Goal: Information Seeking & Learning: Learn about a topic

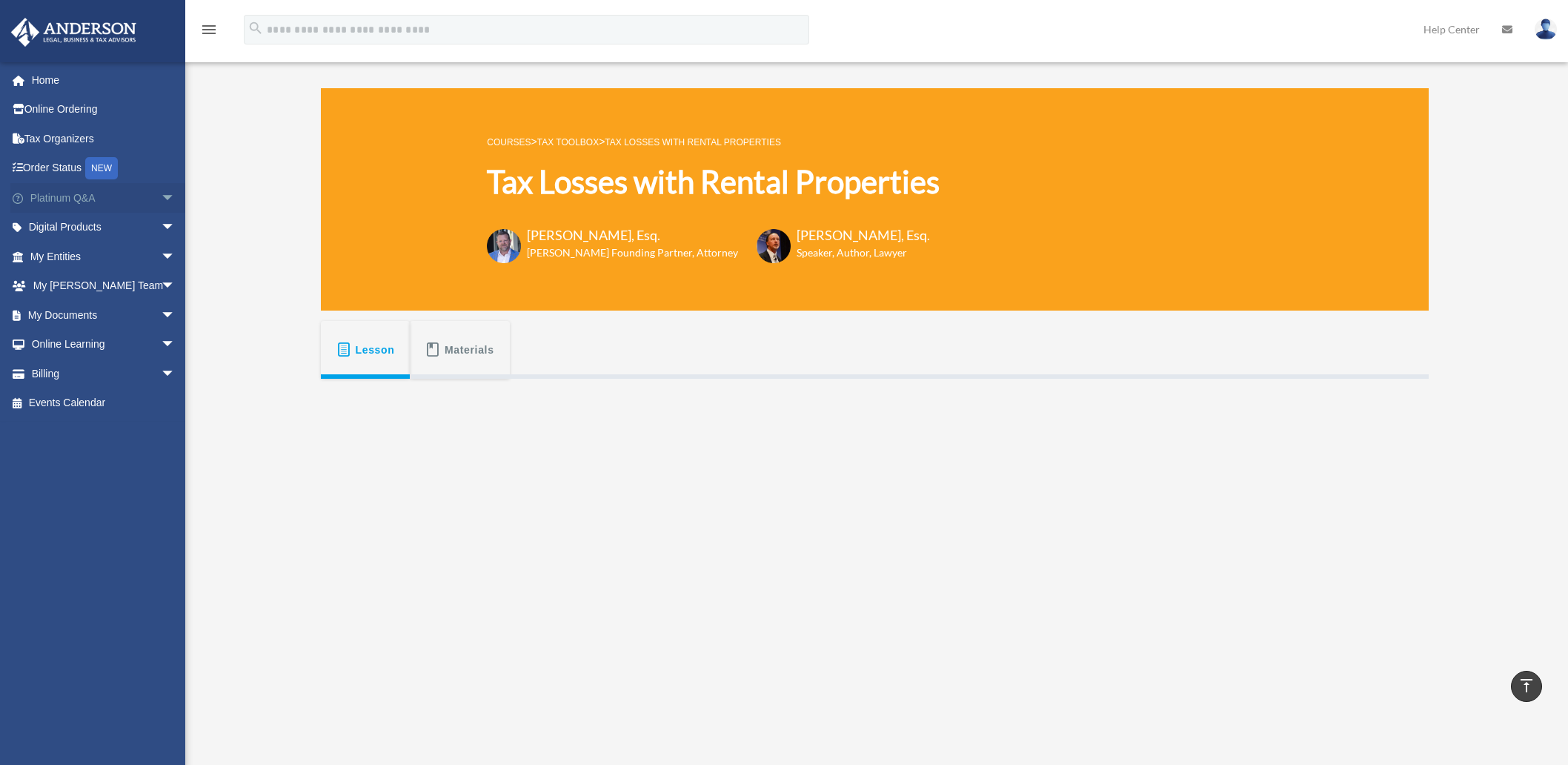
scroll to position [246, 0]
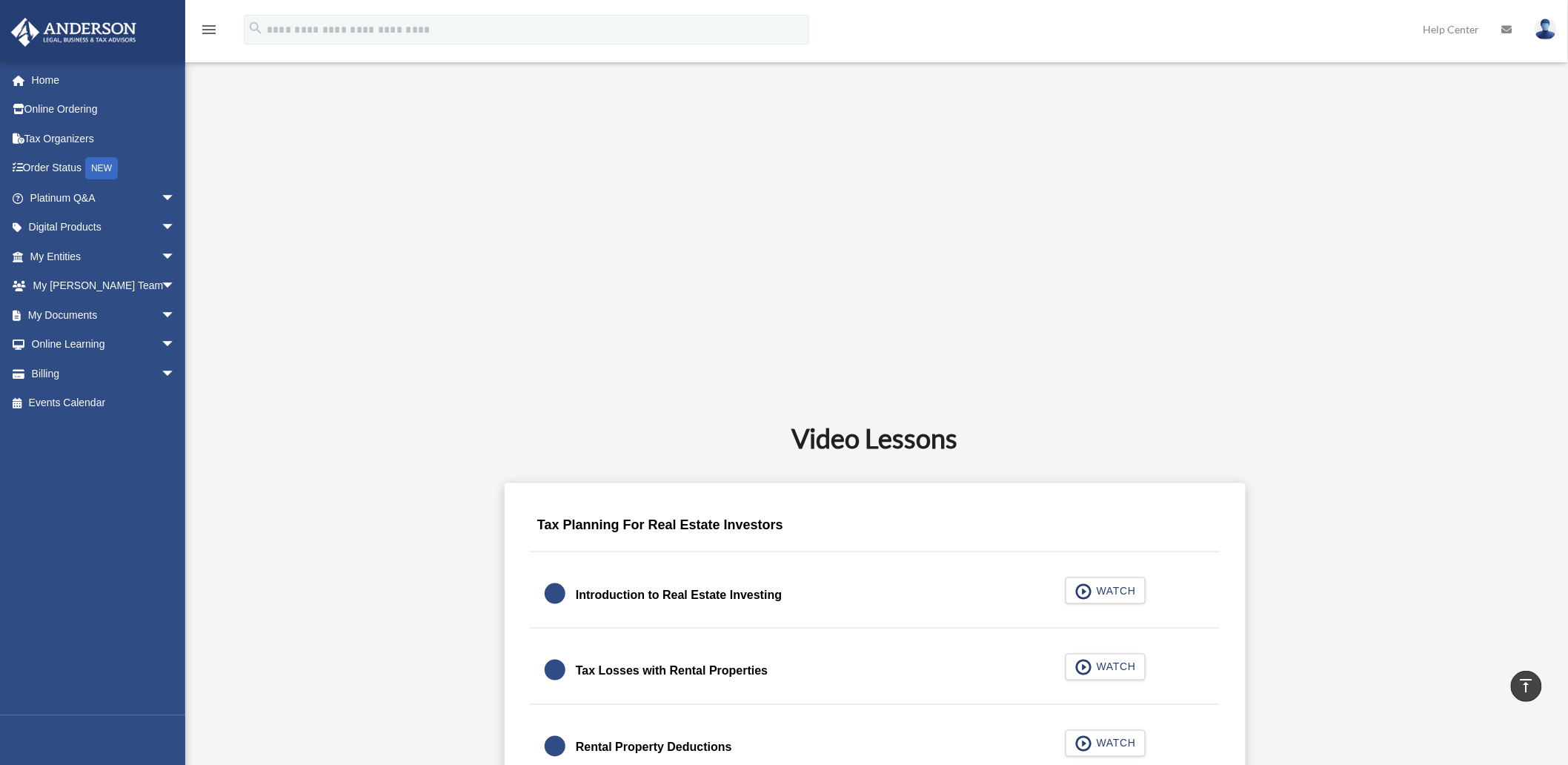
scroll to position [692, 0]
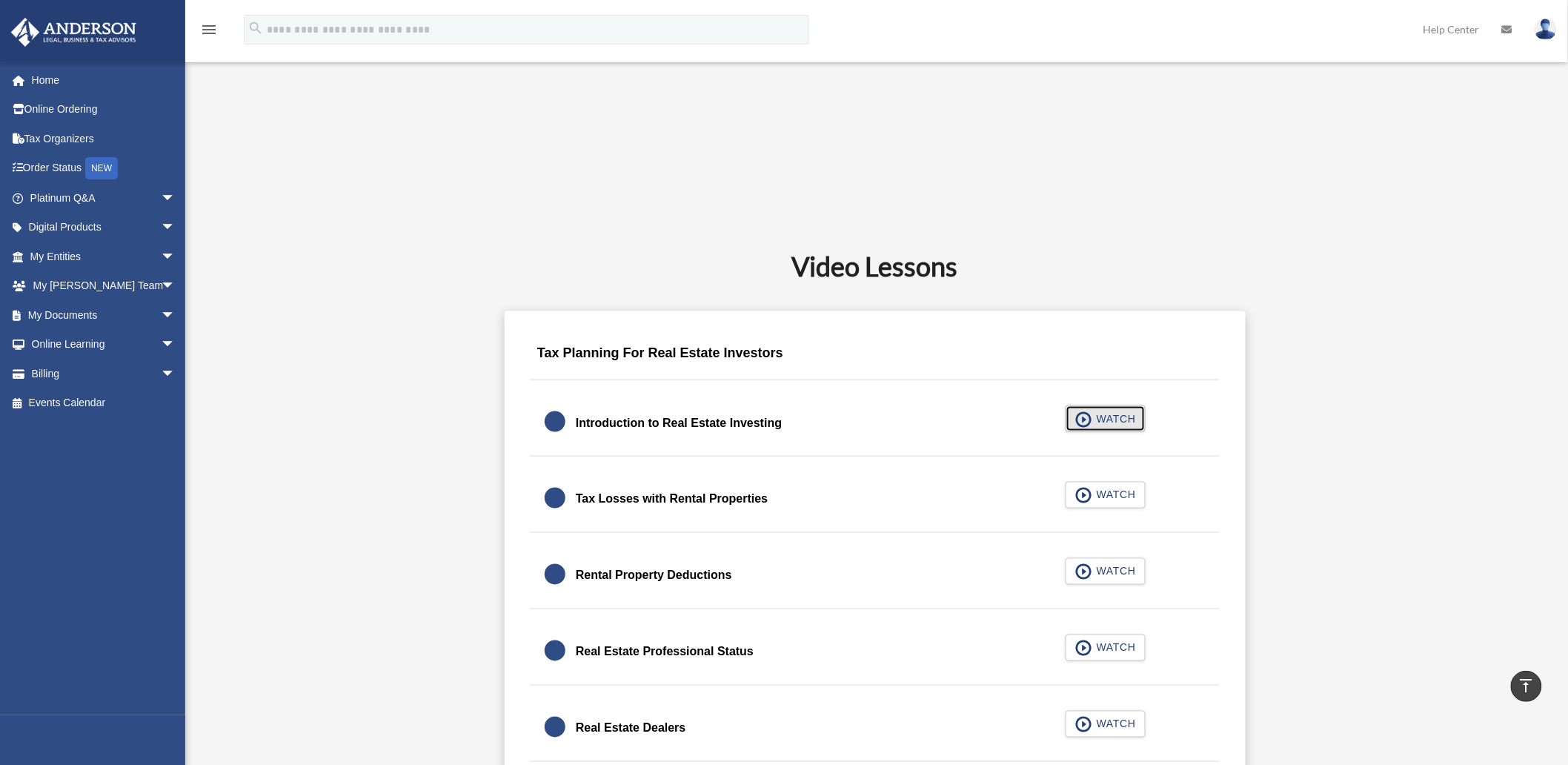
click at [1113, 420] on span "WATCH" at bounding box center [1113, 419] width 44 height 15
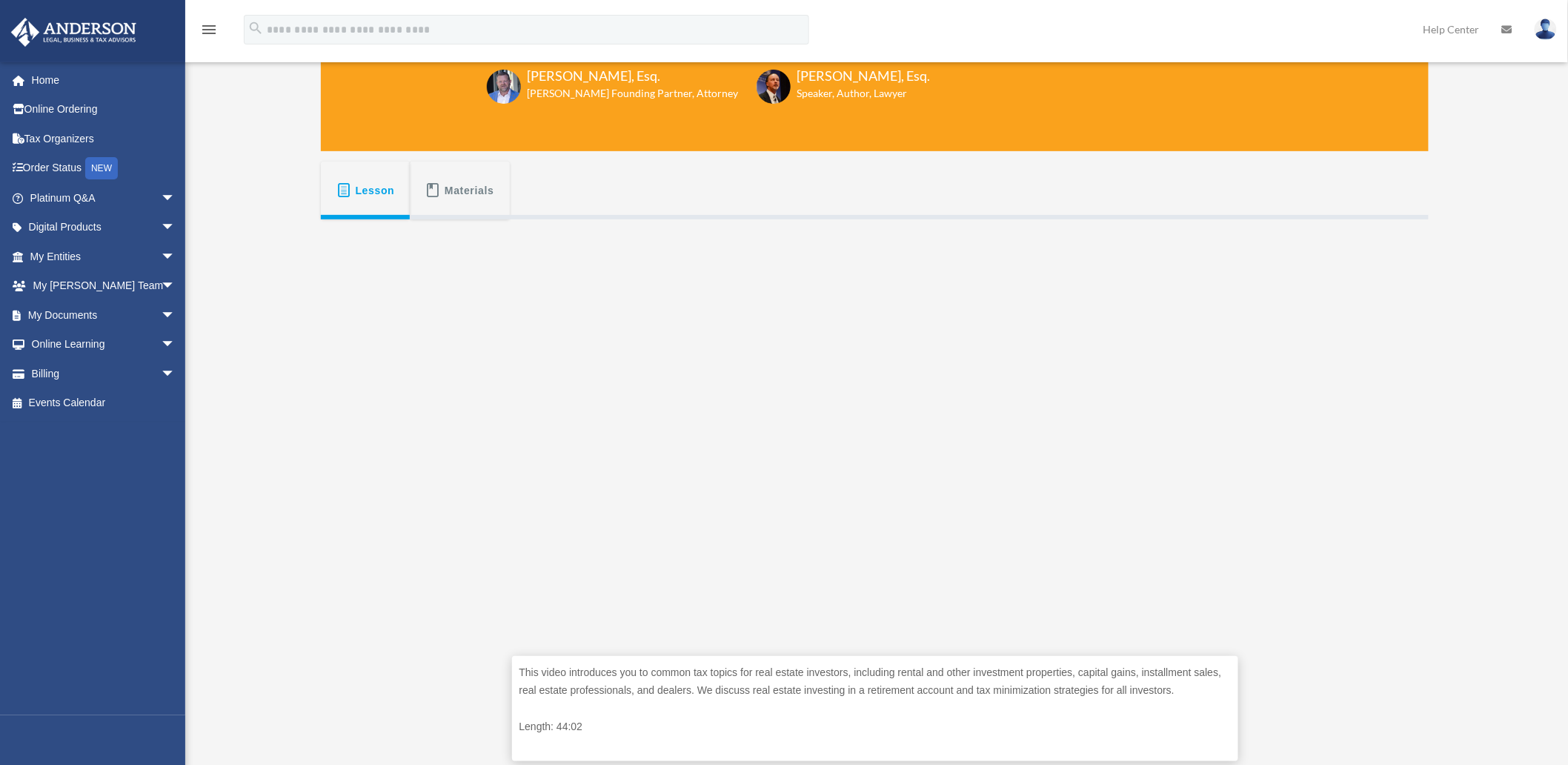
scroll to position [164, 0]
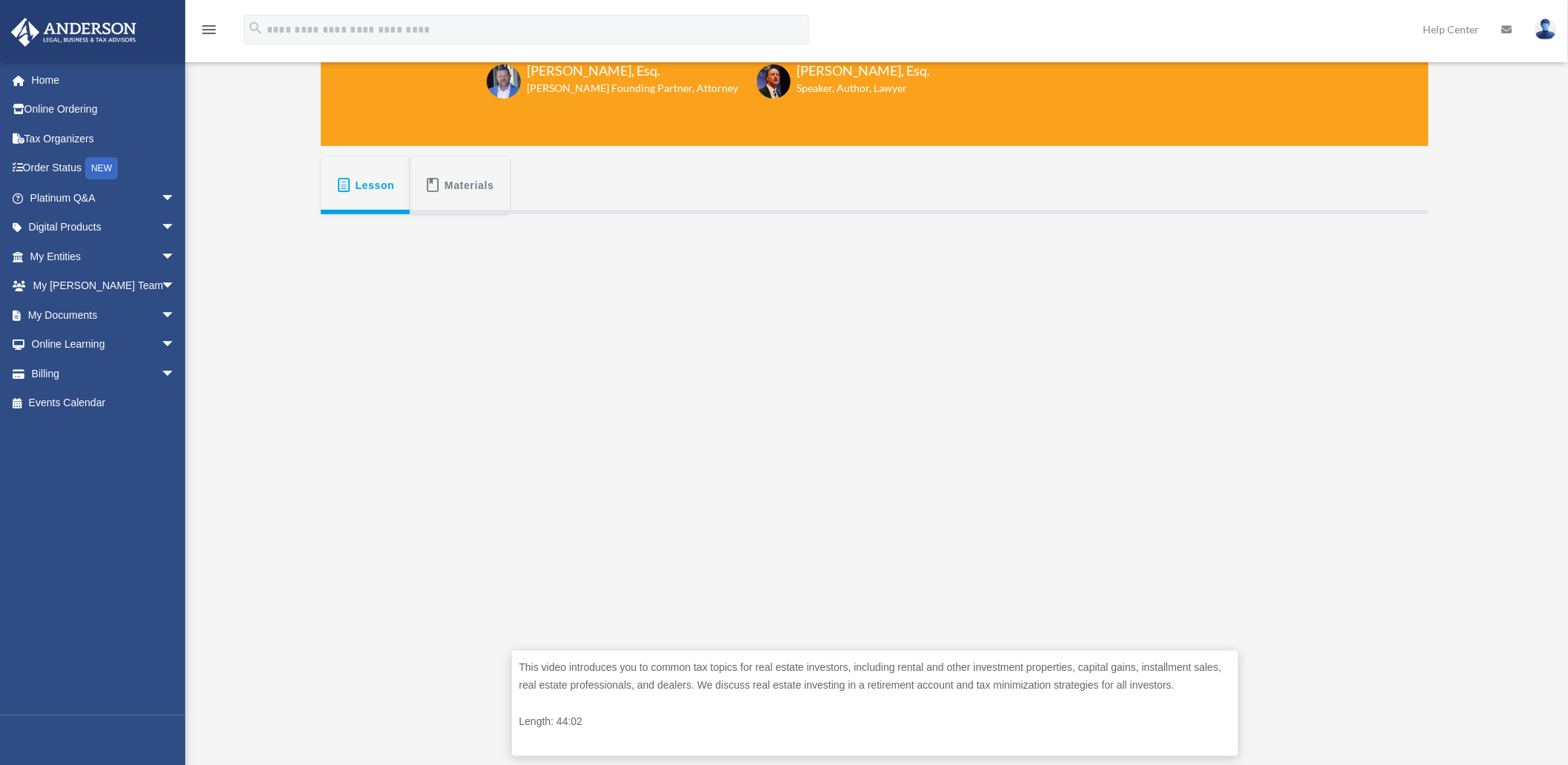
click at [447, 181] on span "Materials" at bounding box center [470, 186] width 50 height 27
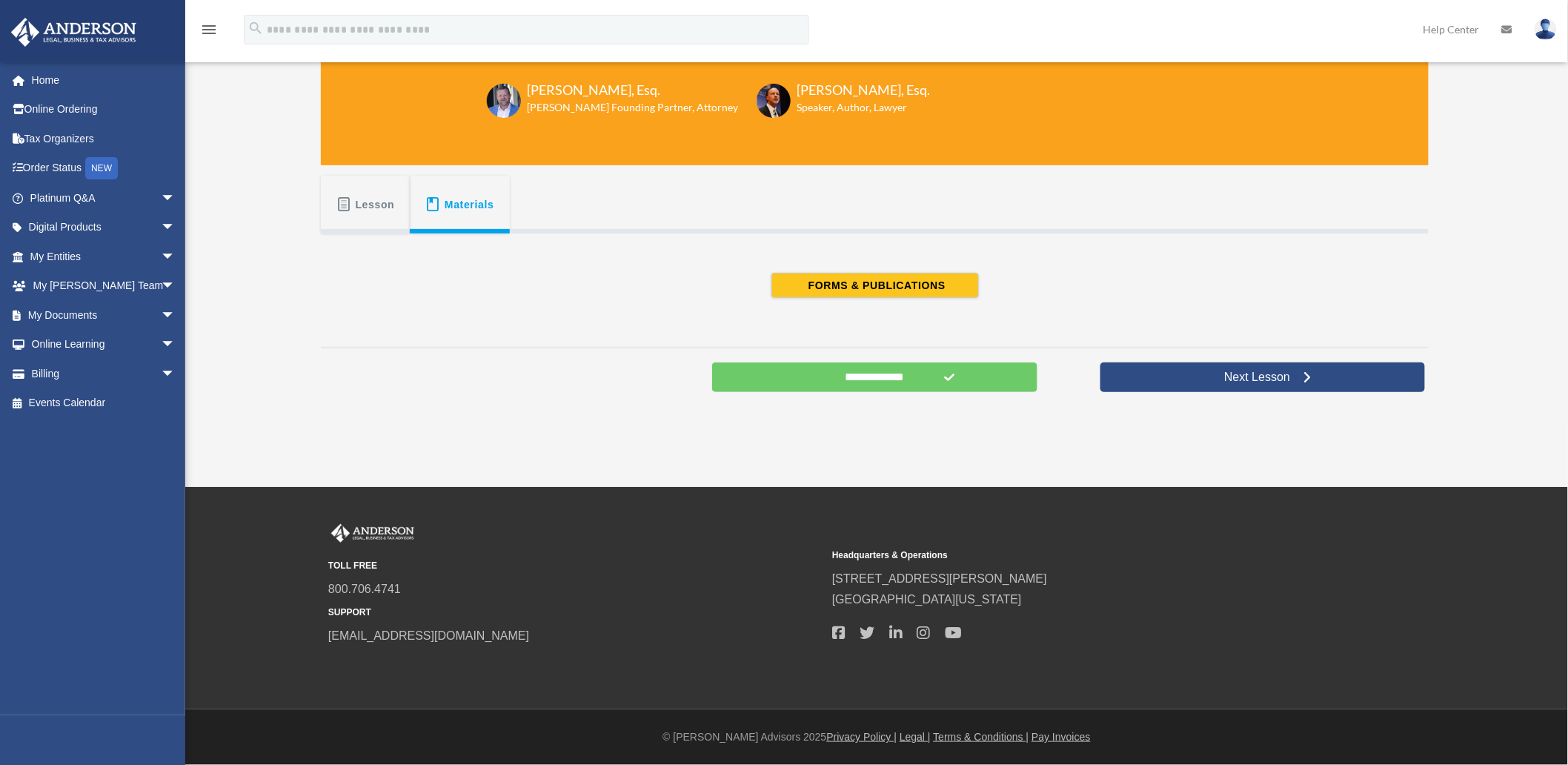
scroll to position [144, 0]
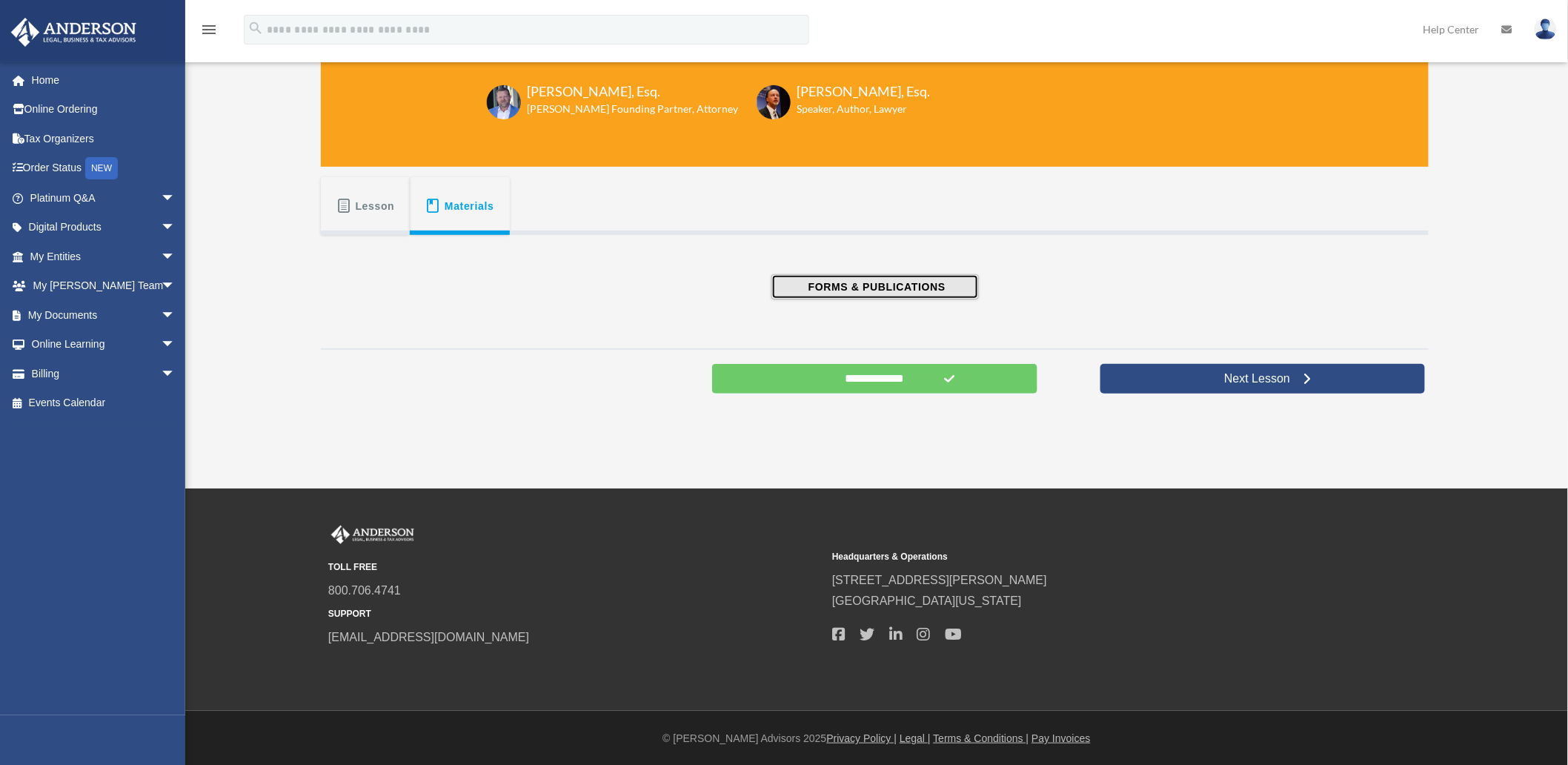
click at [909, 284] on span "FORMS & PUBLICATIONS" at bounding box center [875, 287] width 142 height 15
click at [438, 320] on div "This video introduces you to common tax topics for real estate investors, inclu…" at bounding box center [874, 287] width 1108 height 104
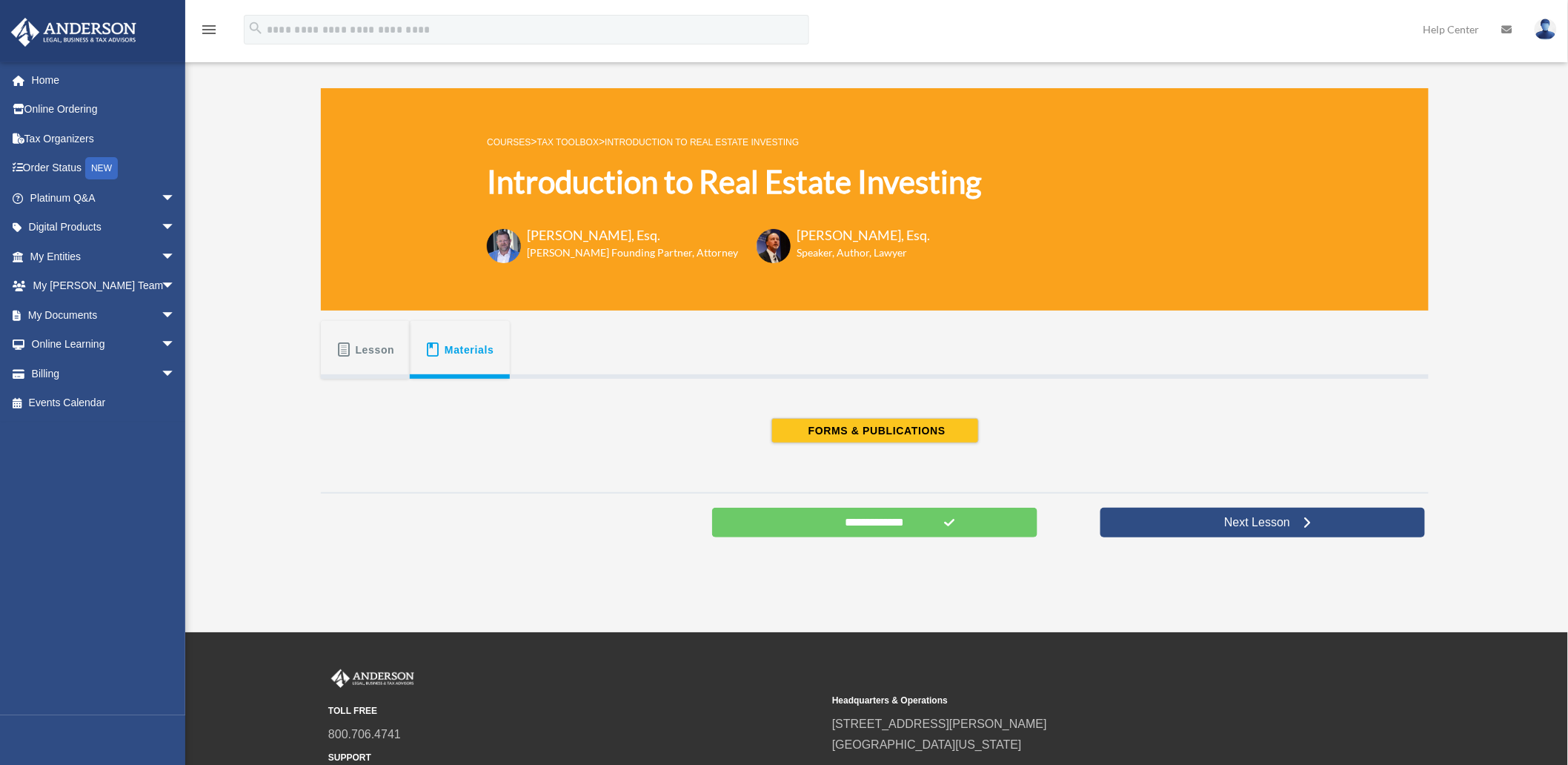
click at [364, 352] on span "Lesson" at bounding box center [375, 350] width 39 height 27
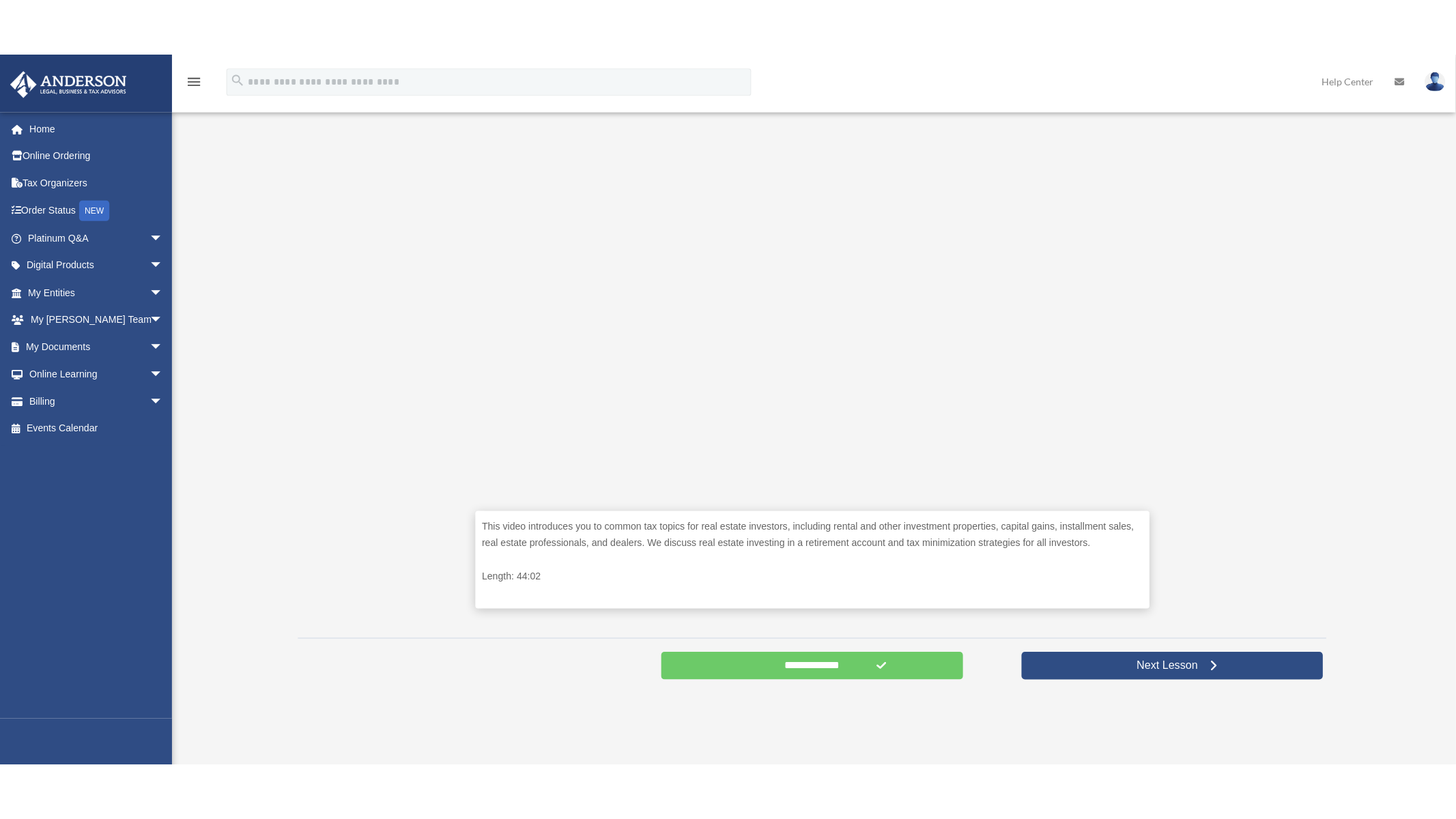
scroll to position [303, 0]
